Goal: Information Seeking & Learning: Learn about a topic

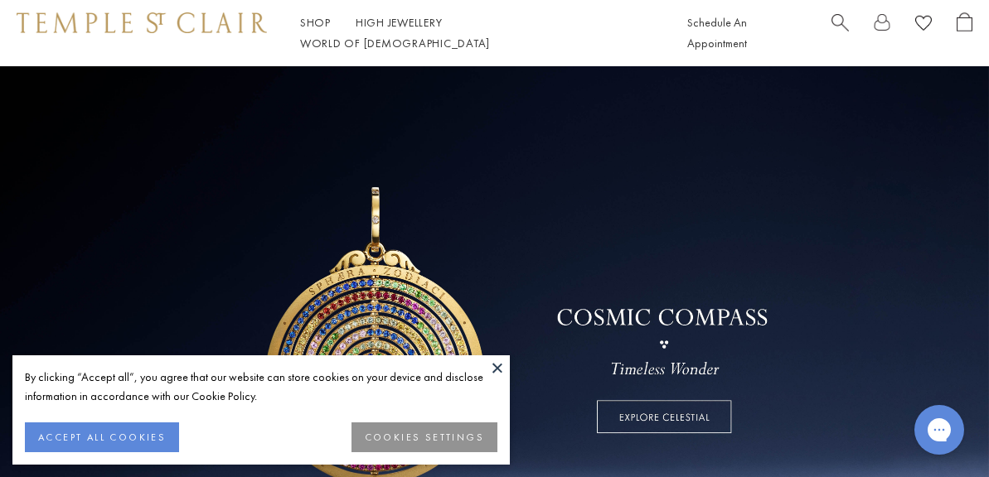
click at [122, 440] on button "ACCEPT ALL COOKIES" at bounding box center [102, 438] width 154 height 30
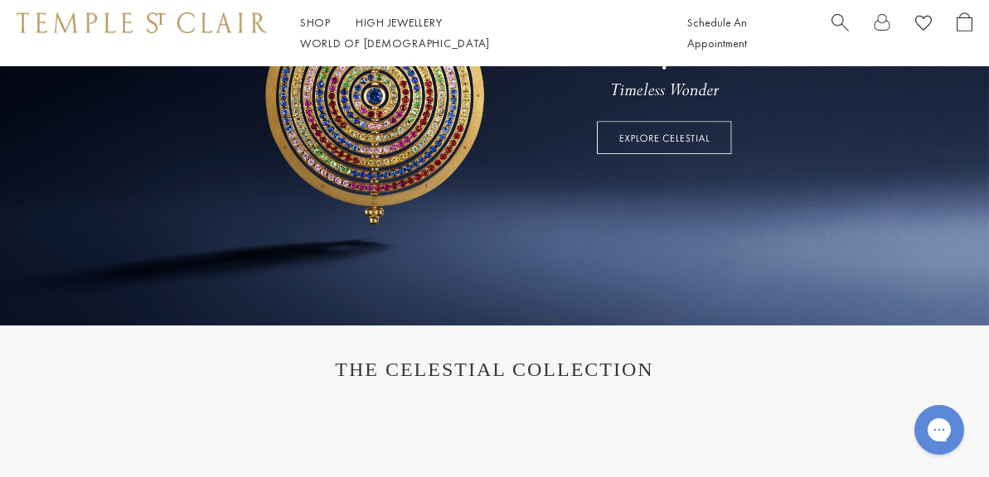
scroll to position [331, 0]
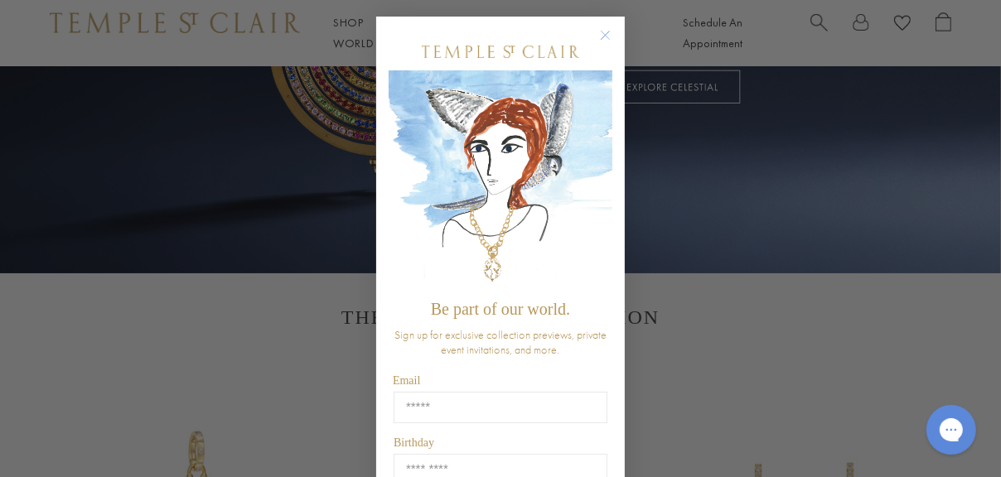
click at [601, 31] on circle "Close dialog" at bounding box center [606, 36] width 20 height 20
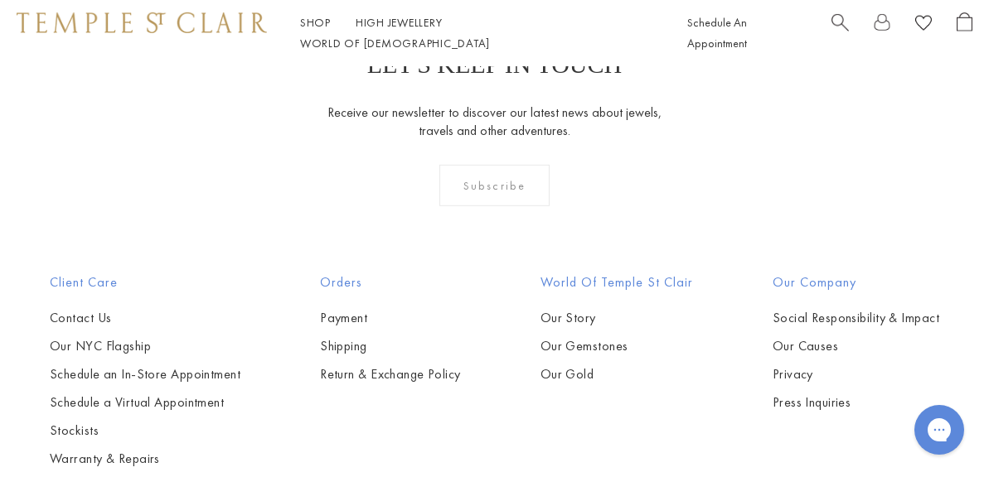
scroll to position [4184, 0]
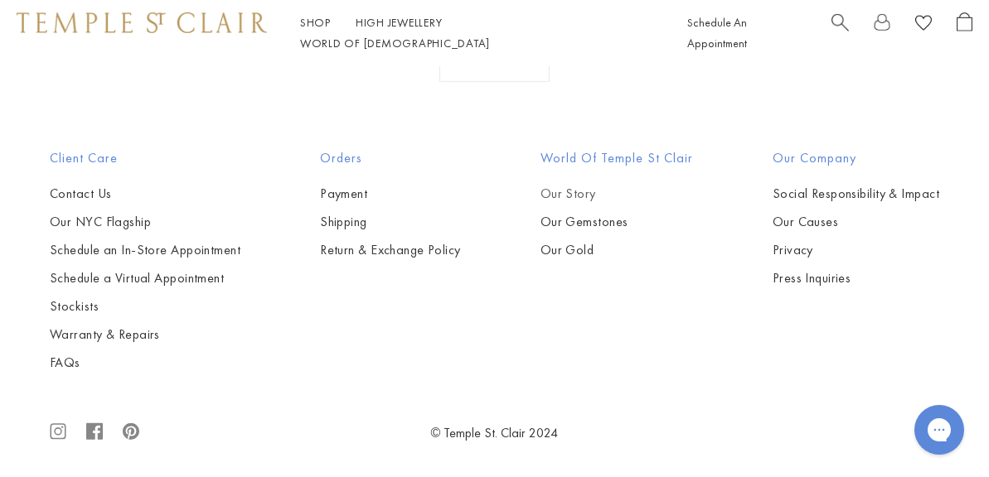
click at [587, 193] on link "Our Story" at bounding box center [616, 194] width 152 height 18
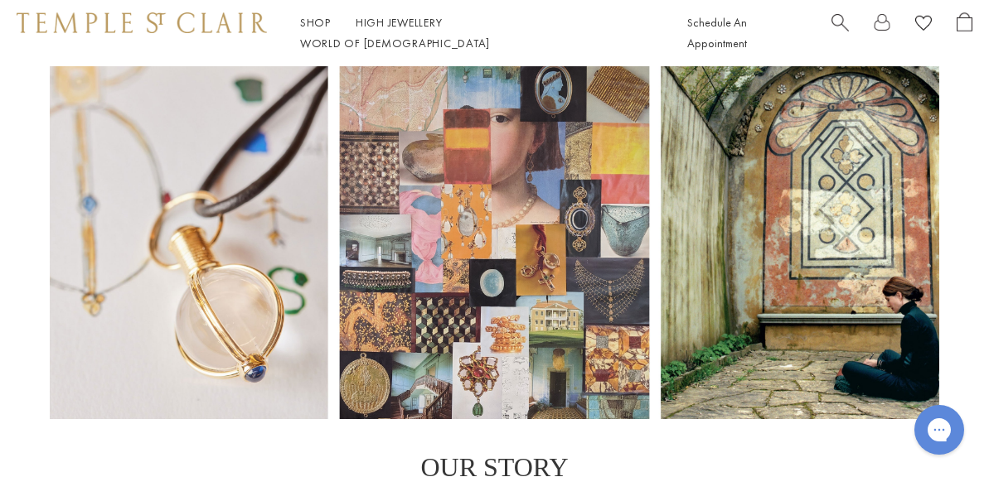
click at [192, 25] on img at bounding box center [142, 22] width 250 height 20
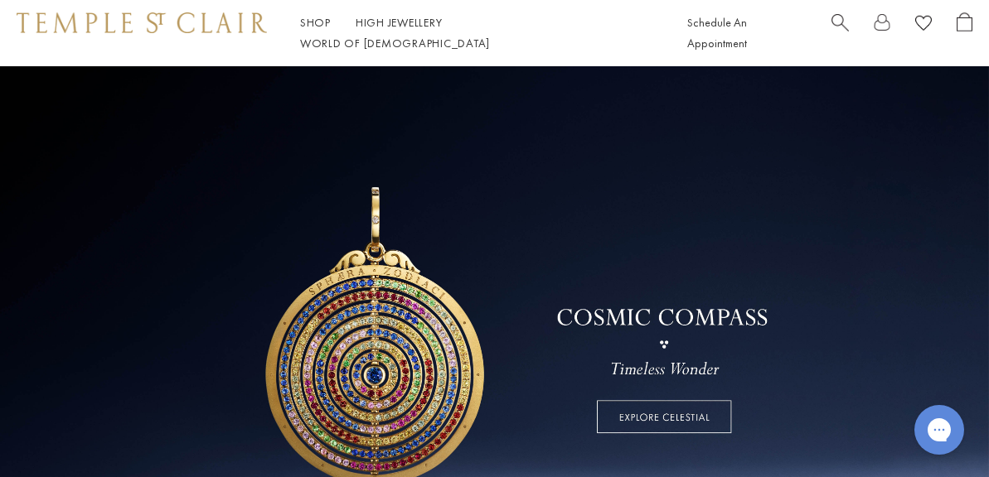
click at [699, 423] on link at bounding box center [494, 335] width 989 height 539
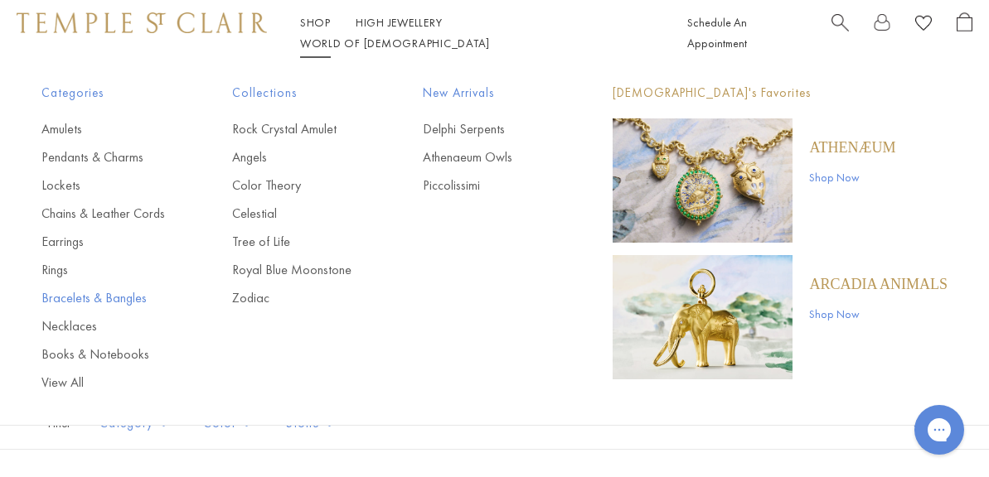
click at [128, 297] on link "Bracelets & Bangles" at bounding box center [103, 298] width 124 height 18
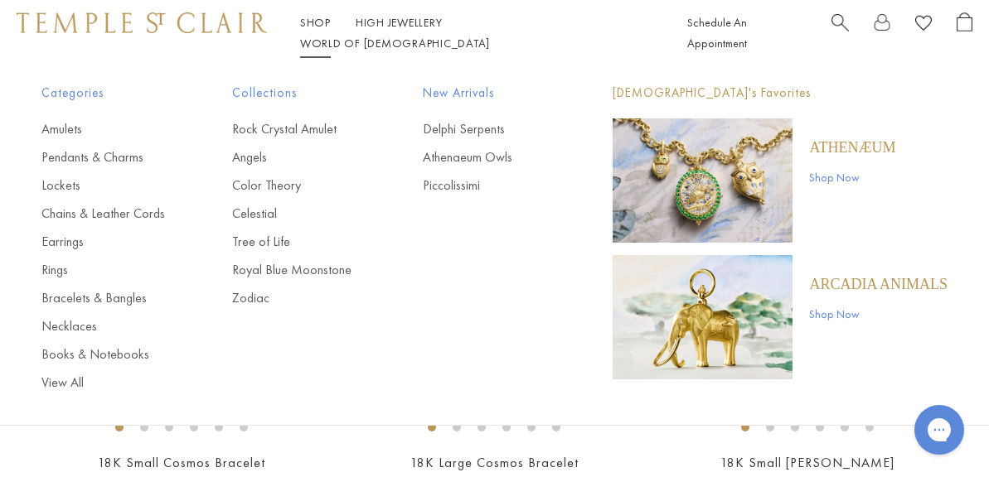
click at [331, 30] on link "Shop Shop" at bounding box center [315, 22] width 31 height 15
click at [66, 157] on link "Pendants & Charms" at bounding box center [103, 157] width 124 height 18
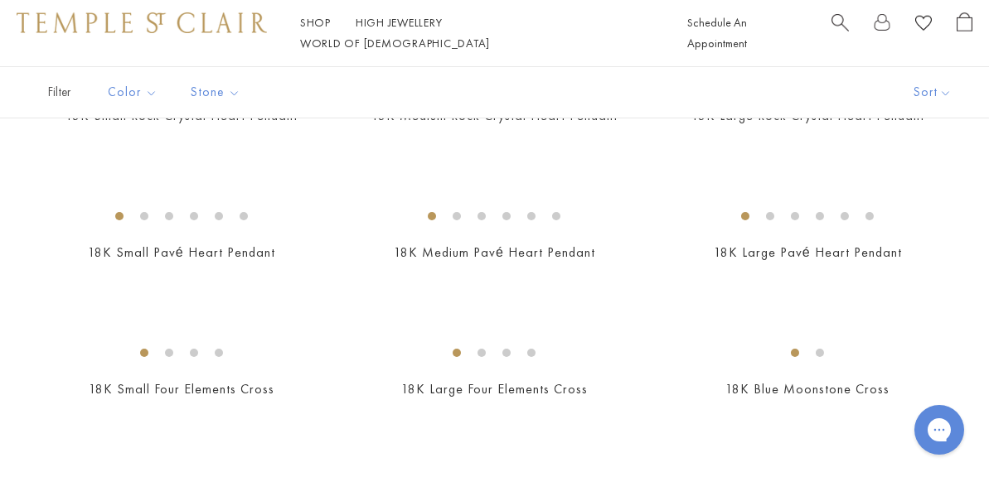
scroll to position [1409, 0]
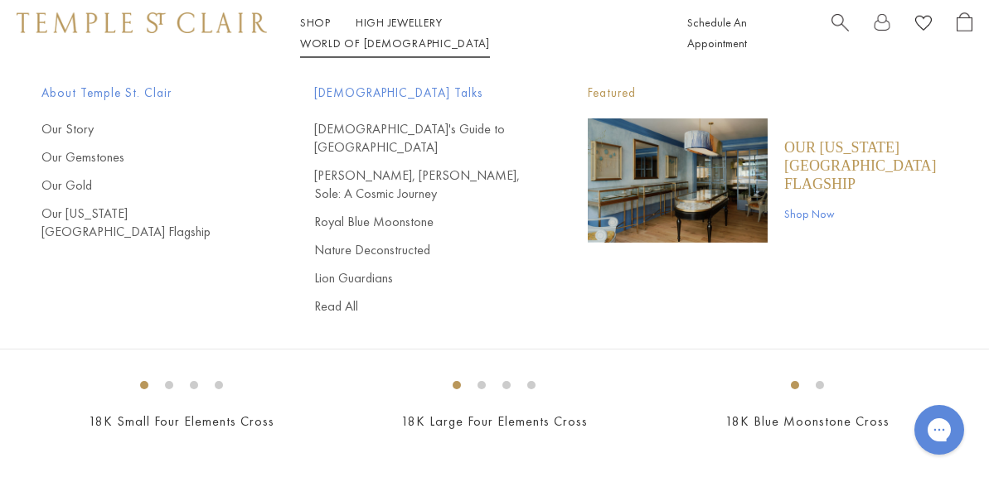
click at [131, 46] on div "Shop Shop Categories Amulets Pendants & Charms Lockets Chains & Leather Cords E…" at bounding box center [494, 33] width 989 height 66
click at [137, 28] on img at bounding box center [142, 22] width 250 height 20
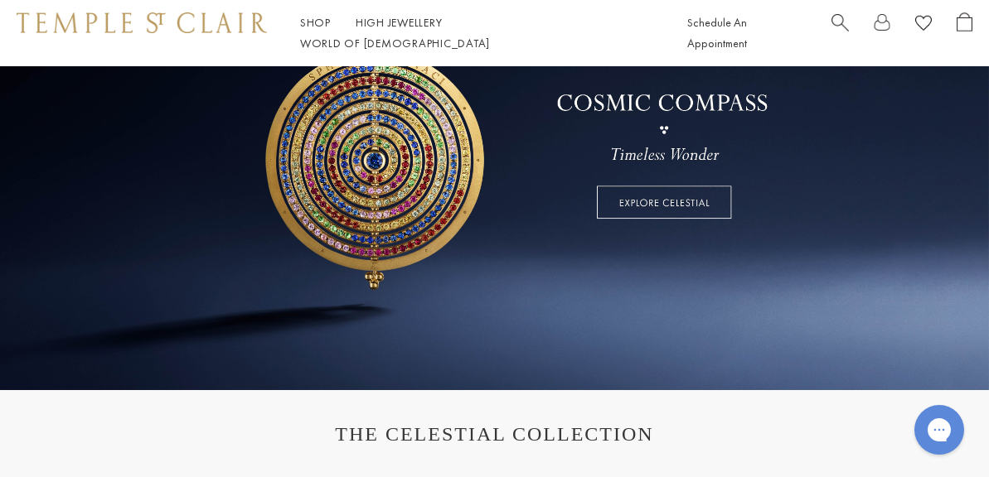
scroll to position [249, 0]
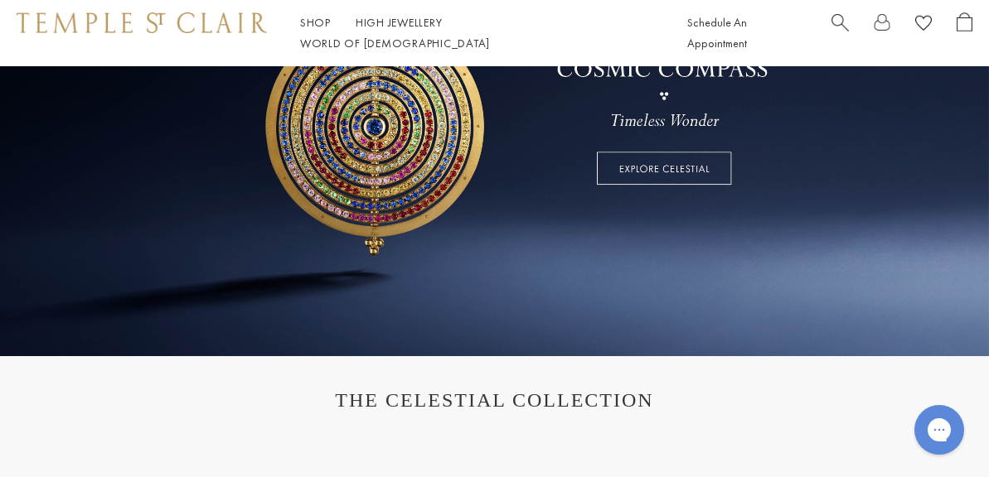
click at [666, 172] on link at bounding box center [494, 87] width 989 height 539
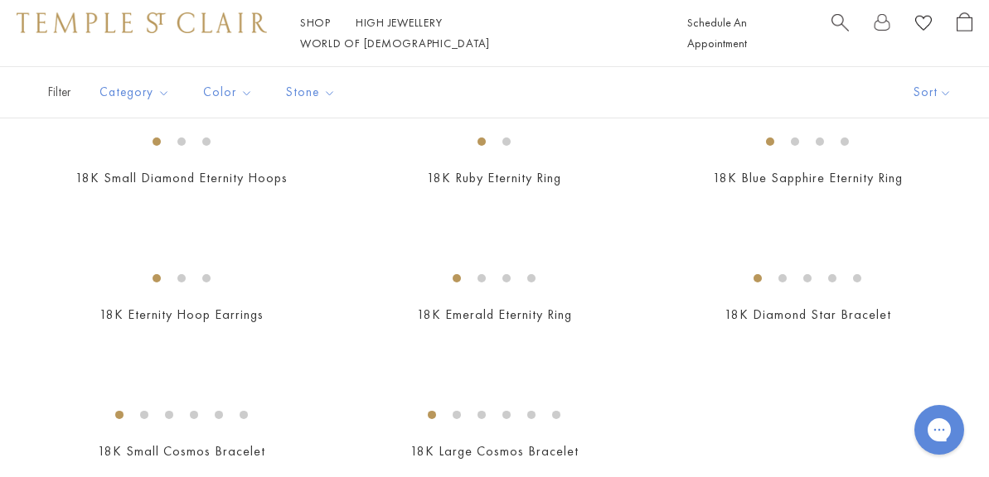
scroll to position [2154, 0]
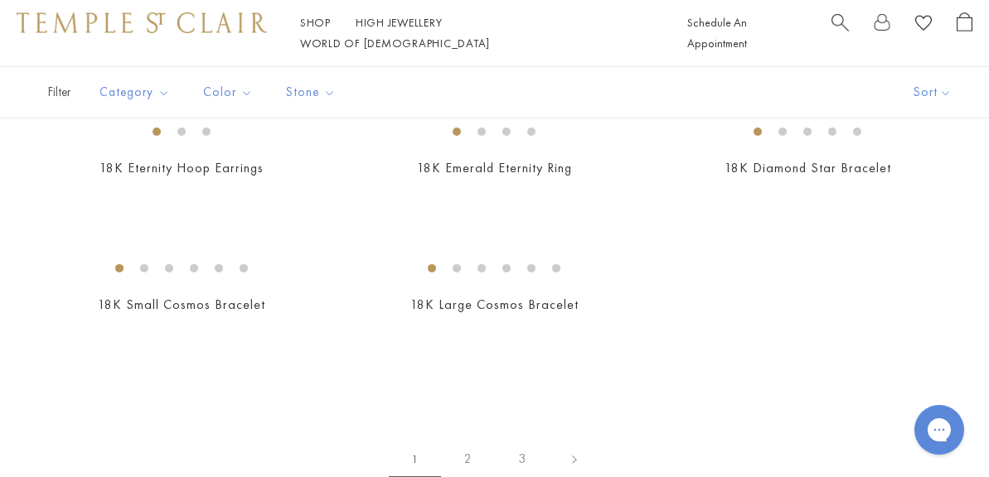
click at [0, 0] on img at bounding box center [0, 0] width 0 height 0
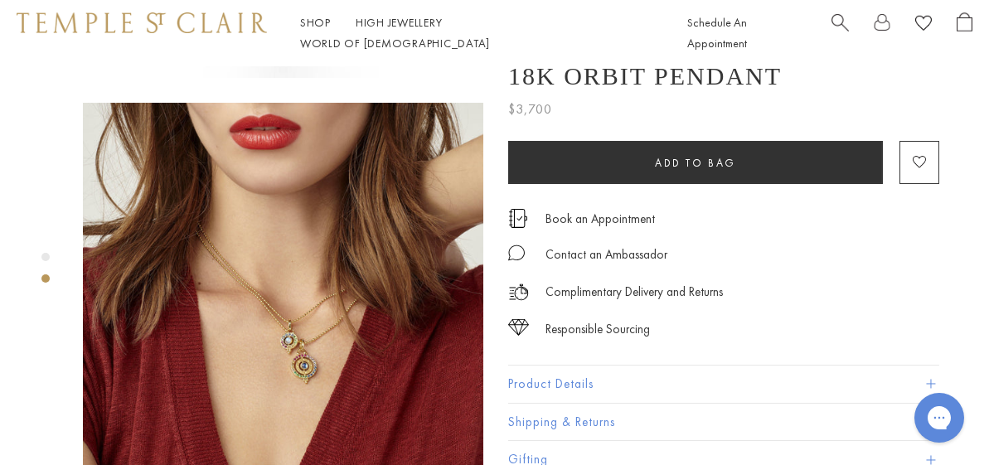
scroll to position [414, 0]
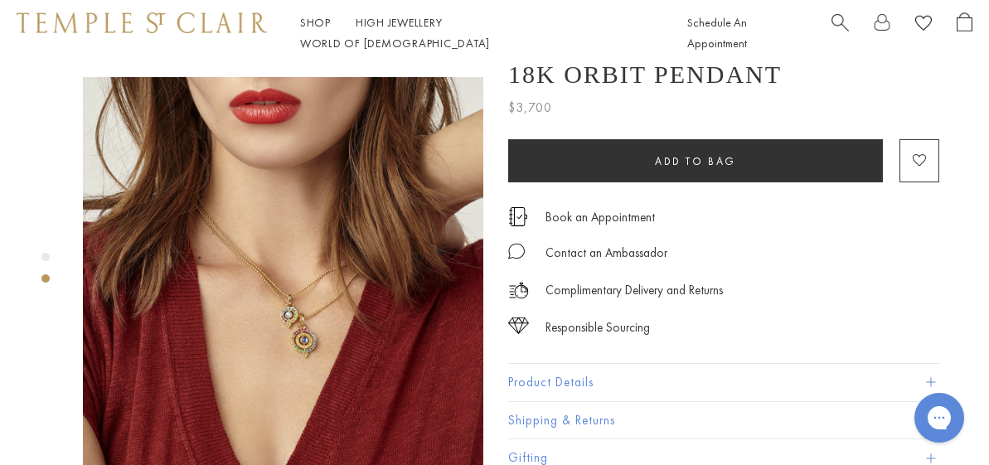
click at [582, 364] on button "Product Details" at bounding box center [723, 382] width 431 height 37
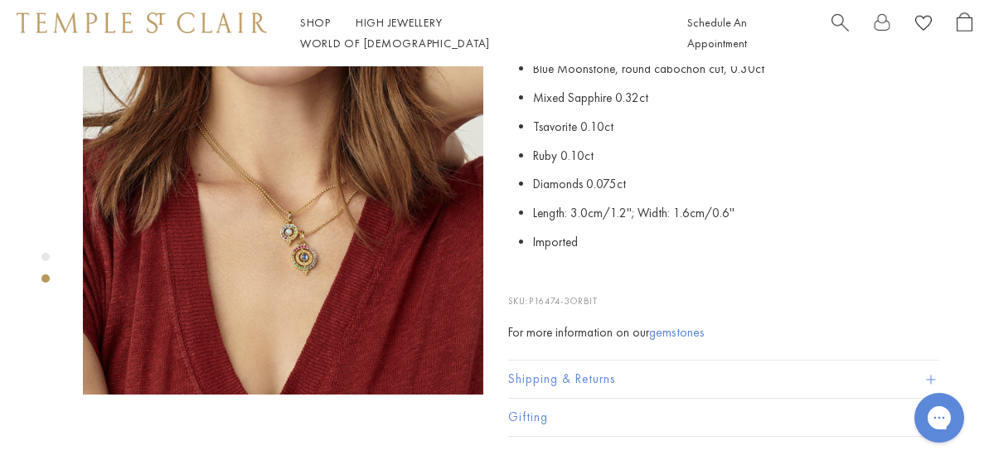
scroll to position [746, 0]
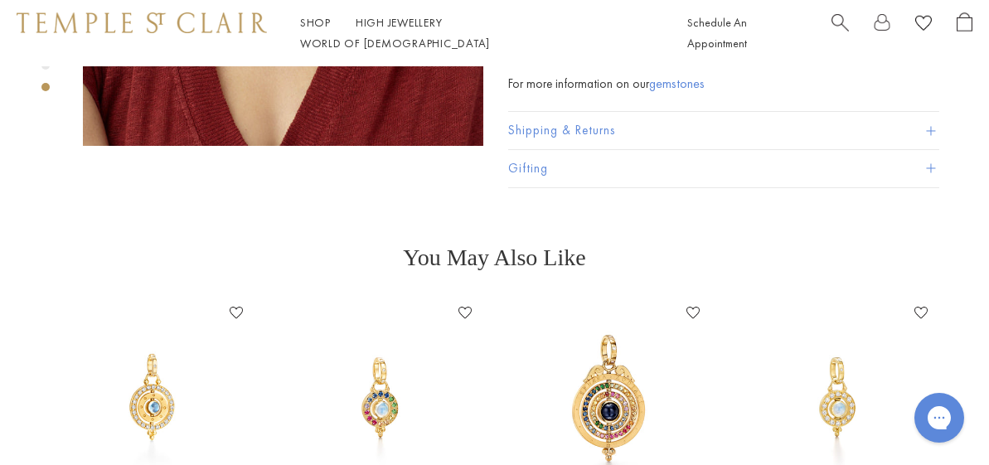
click at [609, 398] on img at bounding box center [608, 397] width 195 height 195
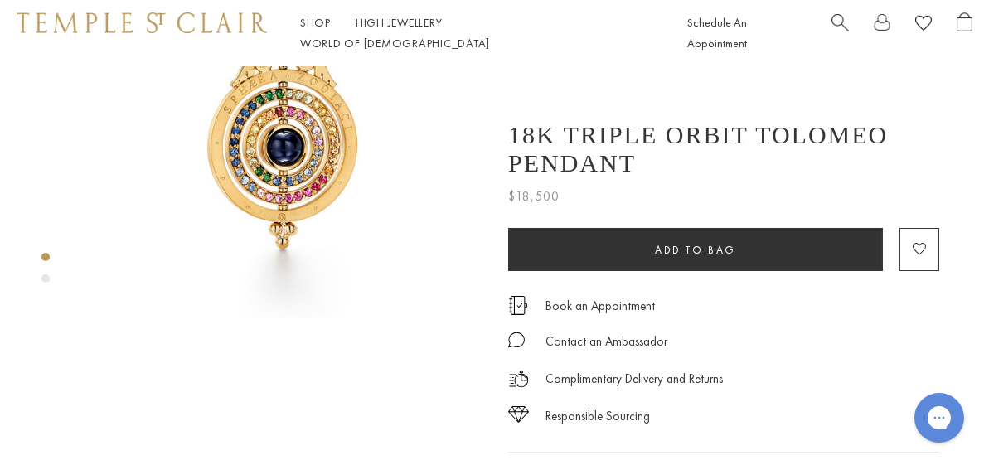
scroll to position [249, 0]
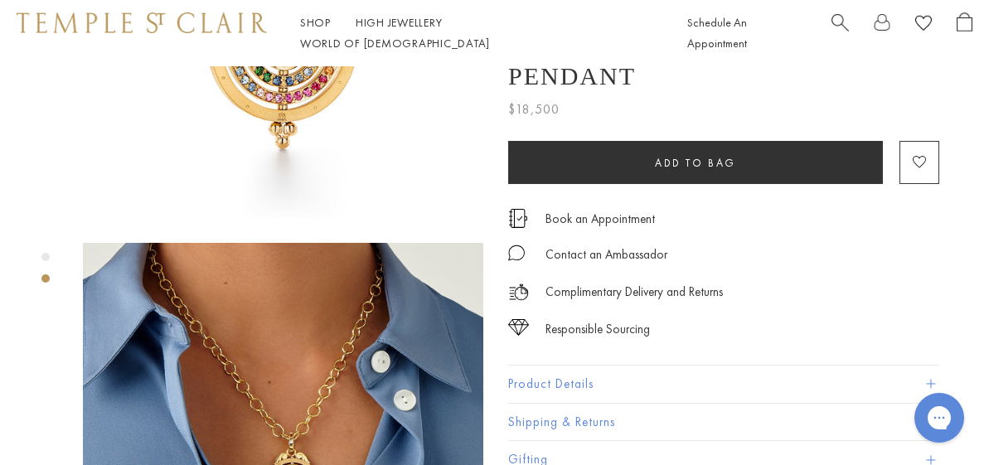
click at [559, 379] on button "Product Details" at bounding box center [723, 383] width 431 height 37
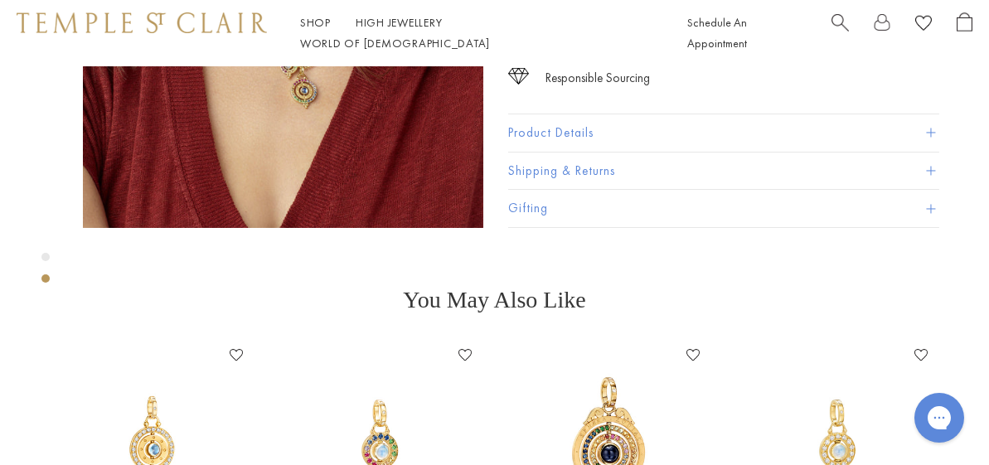
scroll to position [497, 0]
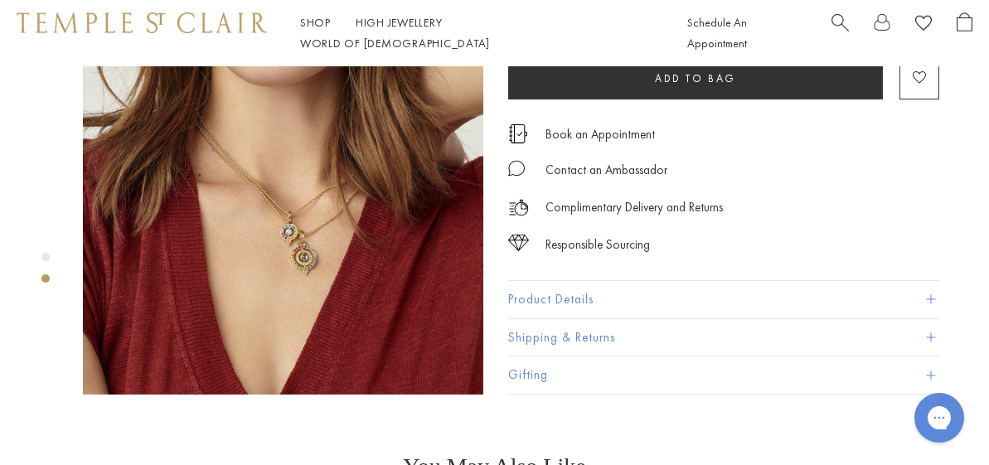
click at [536, 281] on button "Product Details" at bounding box center [723, 299] width 431 height 37
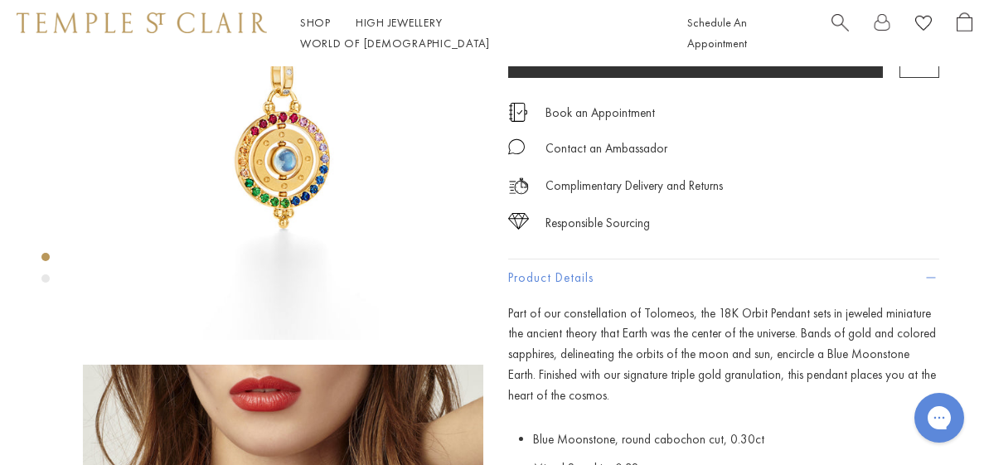
scroll to position [0, 0]
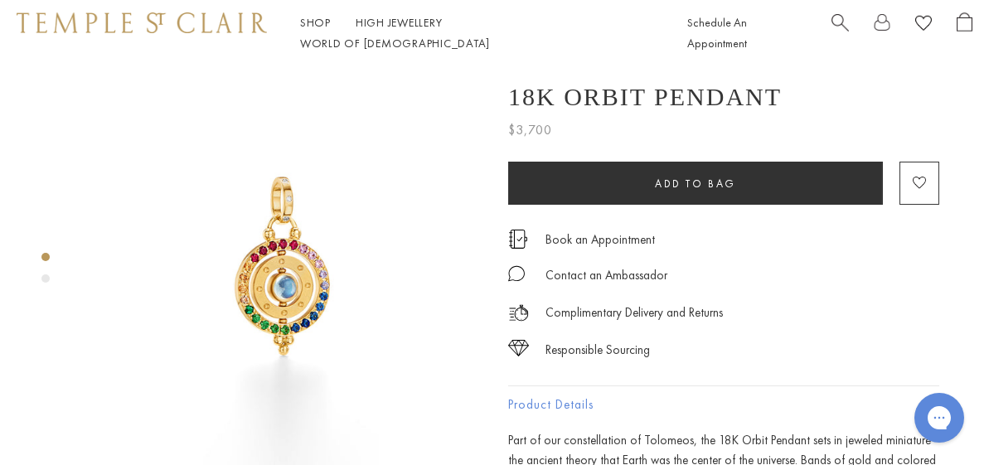
click at [169, 28] on img at bounding box center [142, 22] width 250 height 20
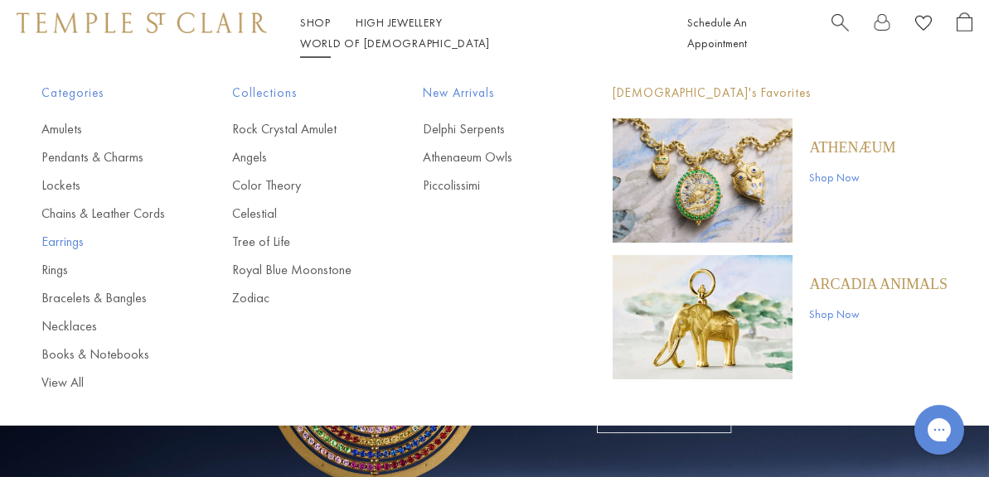
click at [65, 241] on link "Earrings" at bounding box center [103, 242] width 124 height 18
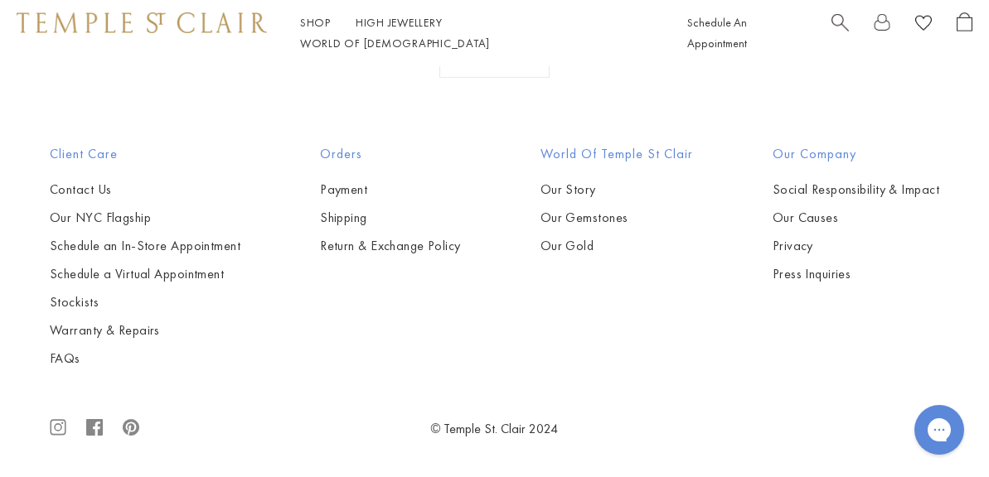
scroll to position [6215, 0]
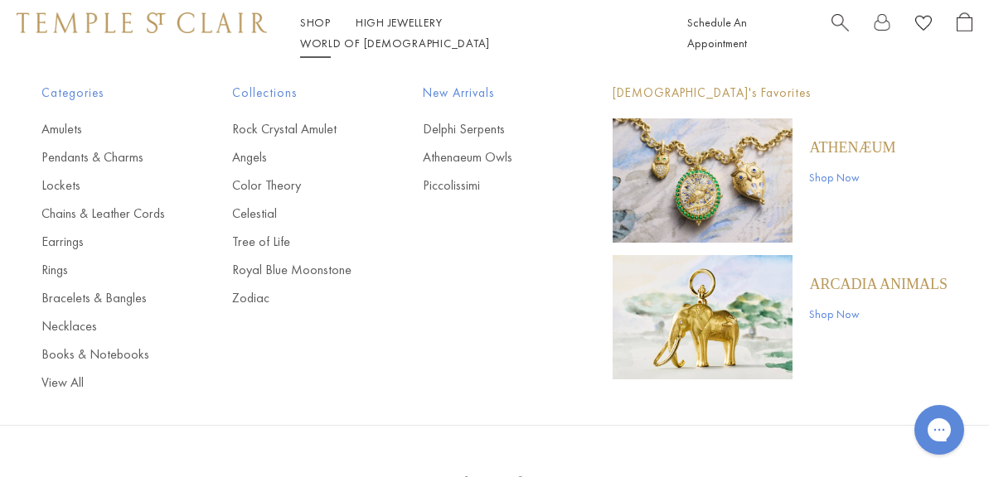
click at [145, 32] on img at bounding box center [142, 22] width 250 height 20
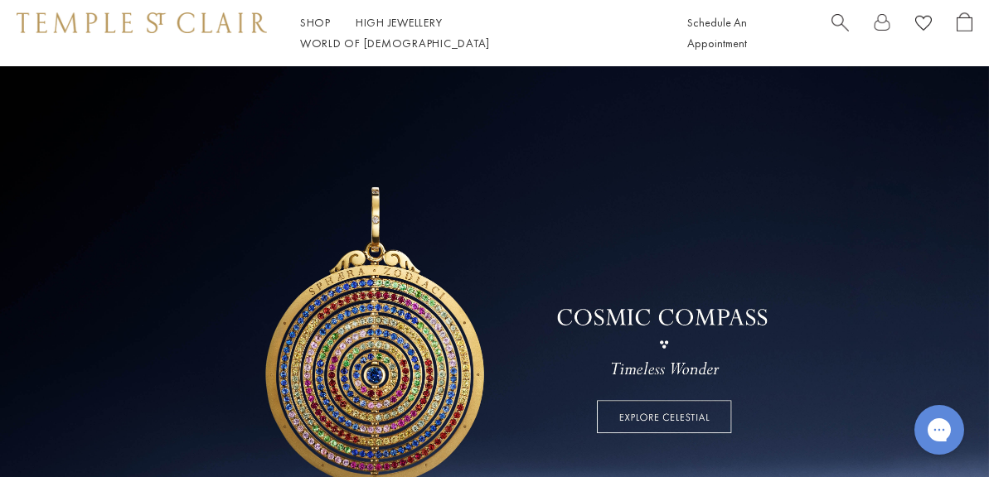
click at [622, 417] on link at bounding box center [494, 335] width 989 height 539
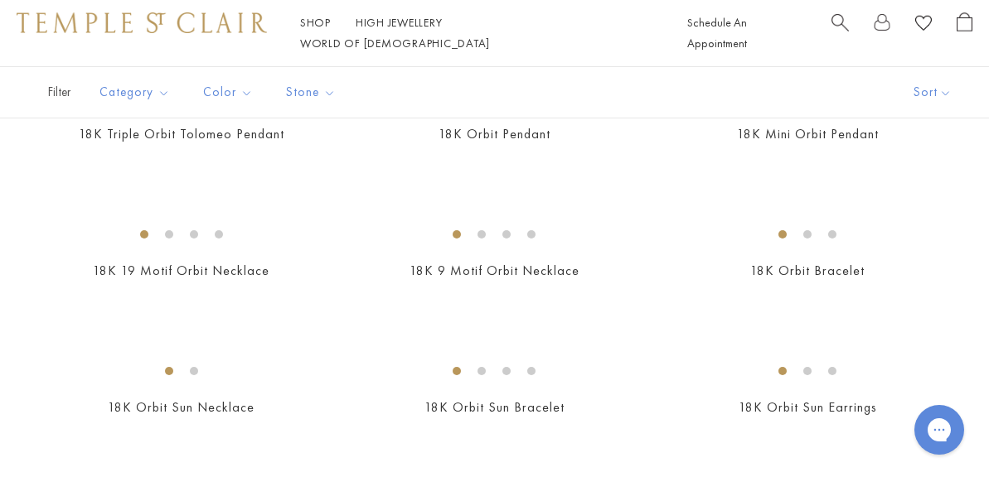
scroll to position [1077, 0]
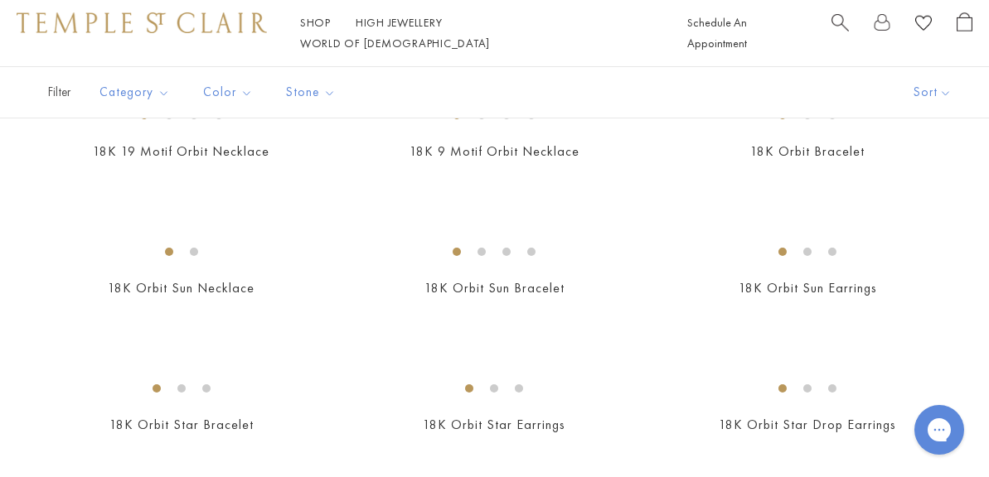
click at [0, 0] on img at bounding box center [0, 0] width 0 height 0
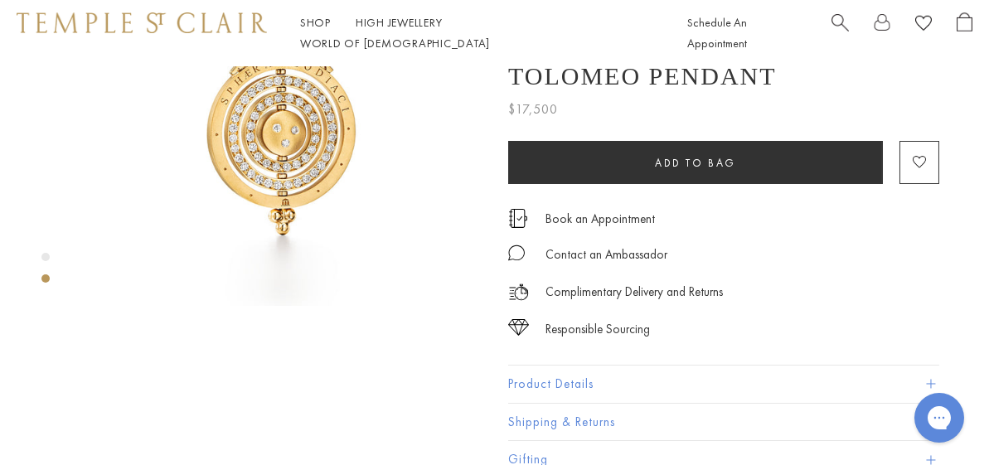
scroll to position [249, 0]
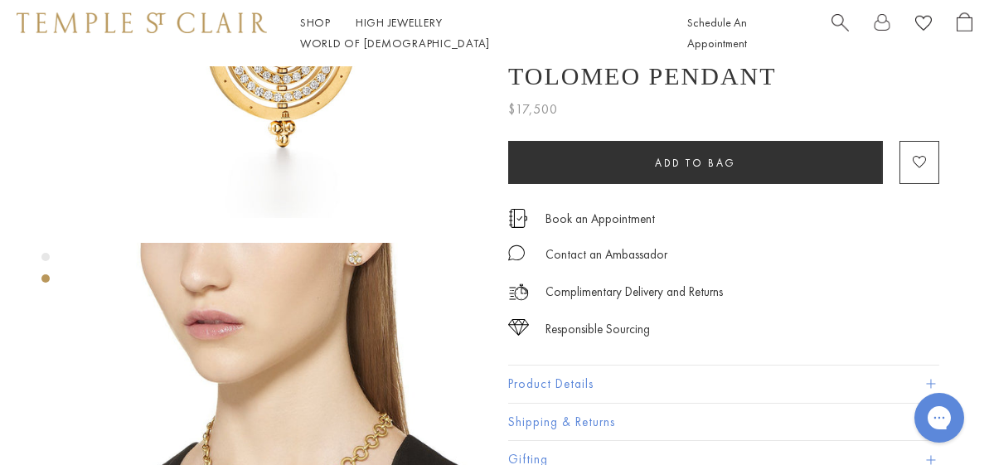
click at [566, 385] on button "Product Details" at bounding box center [723, 383] width 431 height 37
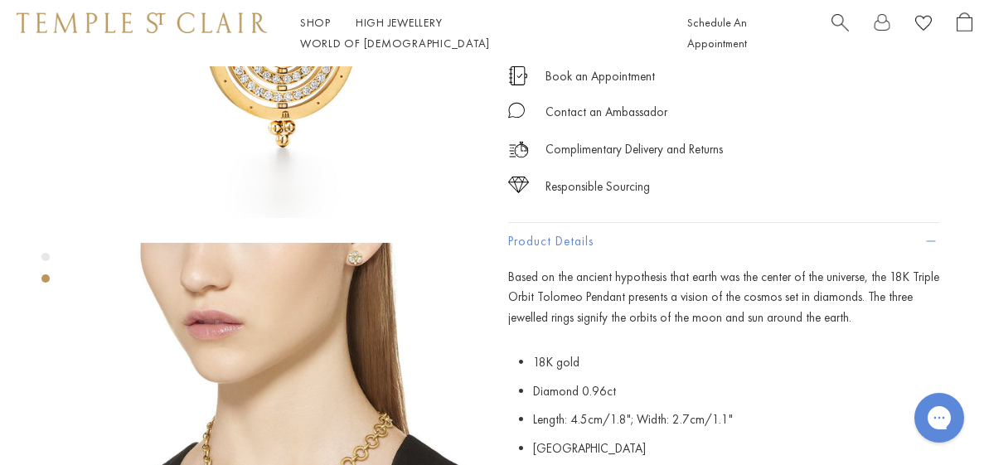
scroll to position [414, 0]
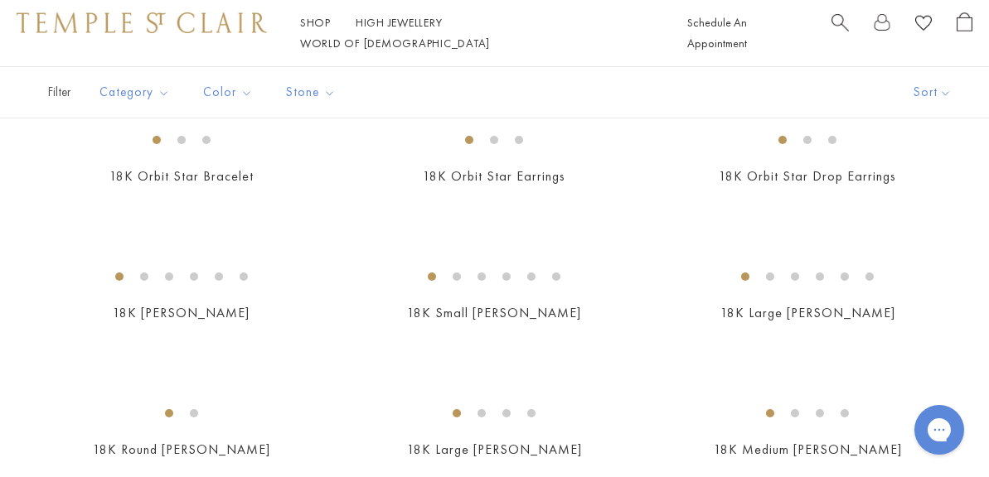
scroll to position [1574, 0]
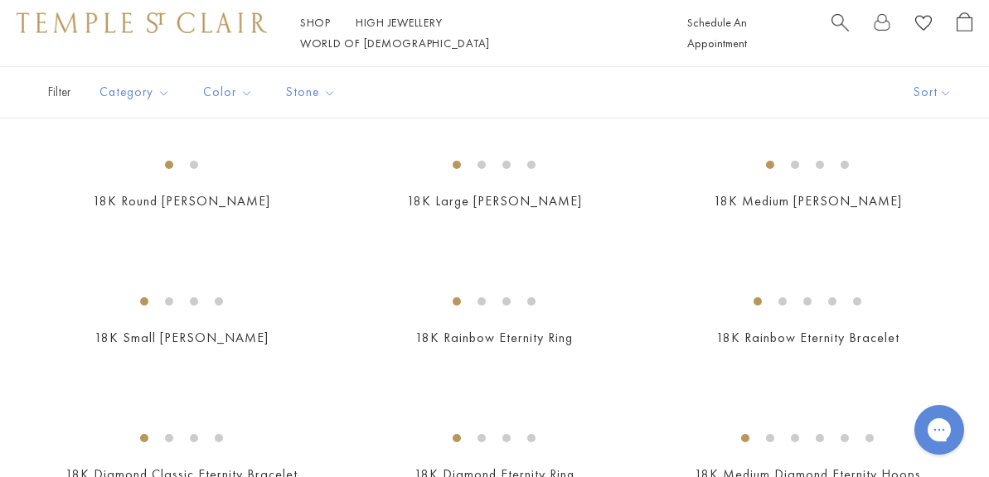
click at [0, 0] on img at bounding box center [0, 0] width 0 height 0
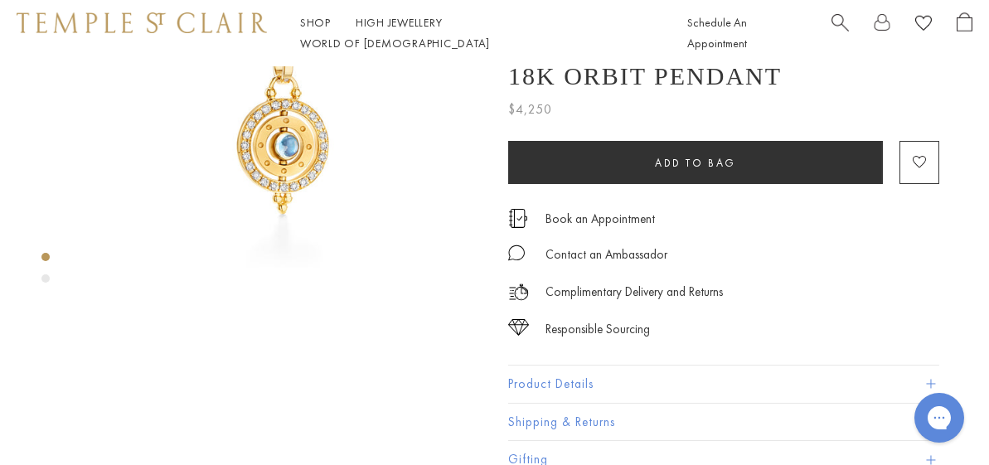
scroll to position [249, 0]
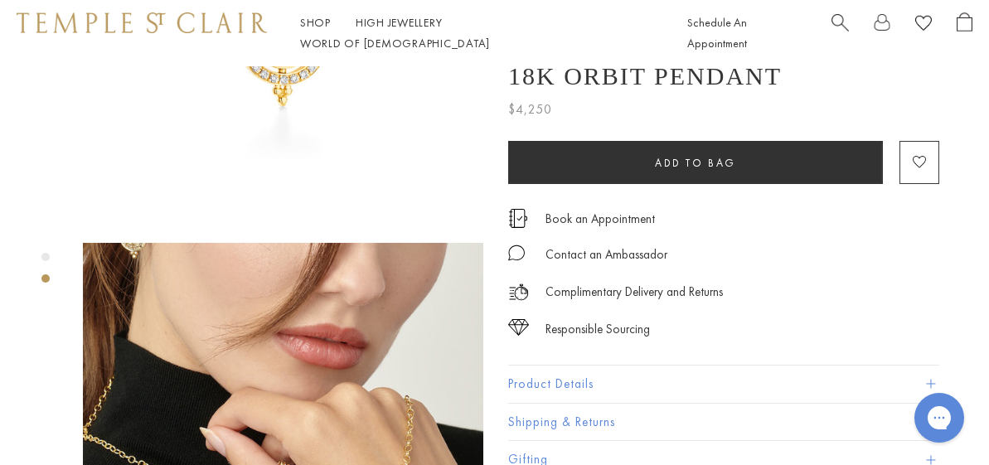
click at [571, 387] on button "Product Details" at bounding box center [723, 383] width 431 height 37
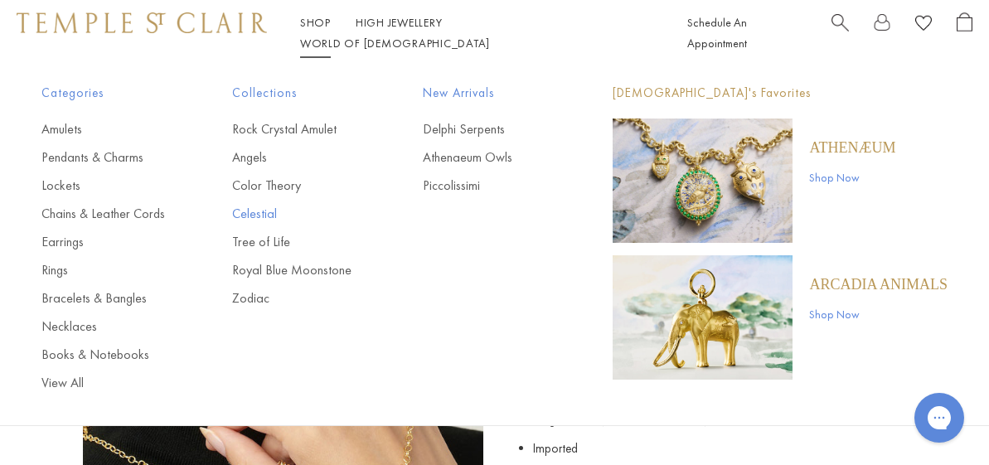
click at [277, 210] on link "Celestial" at bounding box center [294, 214] width 124 height 18
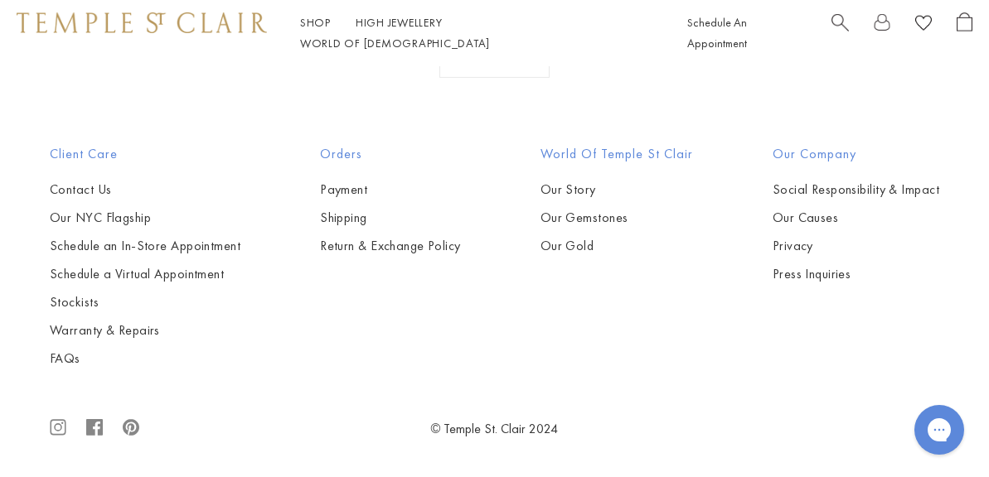
scroll to position [6297, 0]
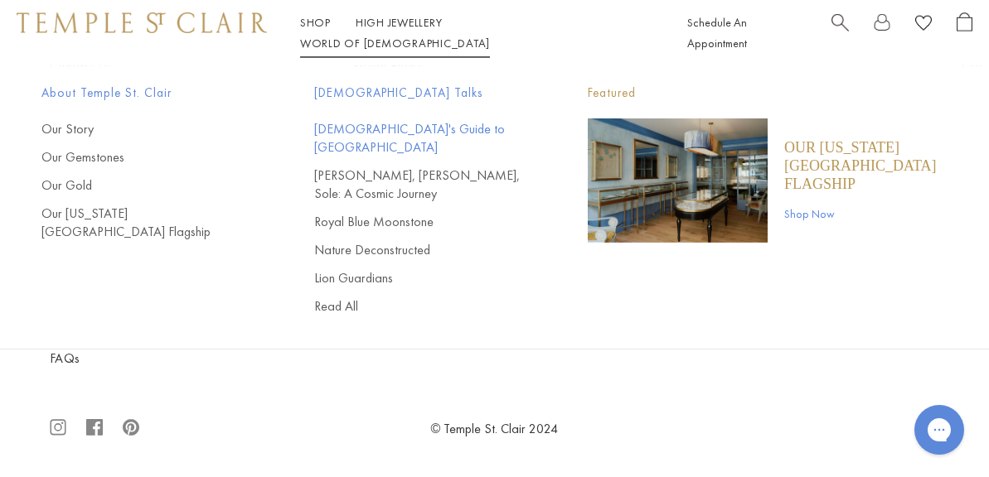
click at [446, 129] on link "[DEMOGRAPHIC_DATA]'s Guide to [GEOGRAPHIC_DATA]" at bounding box center [418, 138] width 207 height 36
